Goal: Task Accomplishment & Management: Use online tool/utility

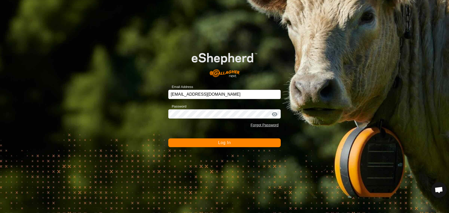
click at [222, 148] on div "Email Address [EMAIL_ADDRESS][DOMAIN_NAME] Password Forgot Password Log In" at bounding box center [224, 106] width 449 height 213
click at [223, 145] on button "Log In" at bounding box center [224, 142] width 112 height 9
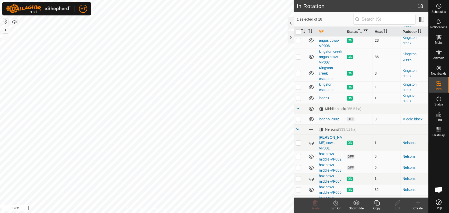
scroll to position [111, 0]
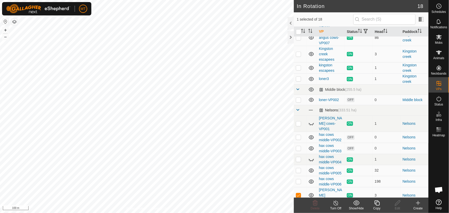
checkbox input "false"
click at [440, 54] on icon at bounding box center [439, 52] width 6 height 6
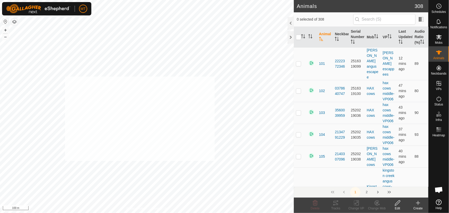
checkbox input "true"
click at [355, 203] on icon at bounding box center [356, 203] width 6 height 6
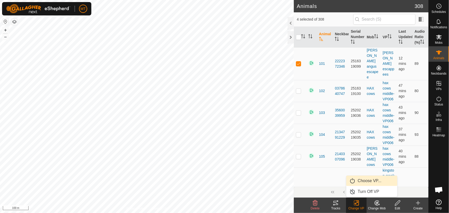
click at [362, 182] on link "Choose VP..." at bounding box center [371, 181] width 51 height 10
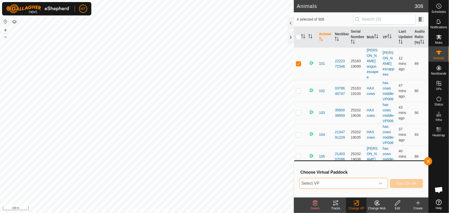
click at [345, 181] on span "Select VP" at bounding box center [337, 183] width 76 height 10
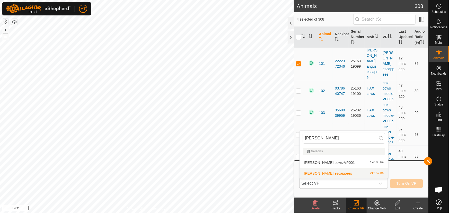
type input "[PERSON_NAME]"
click at [314, 172] on li "[PERSON_NAME] escappees 242.57 ha" at bounding box center [344, 173] width 89 height 10
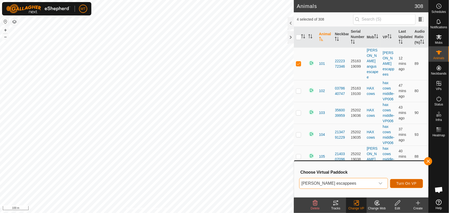
click at [409, 184] on span "Turn On VP" at bounding box center [406, 183] width 20 height 4
